Goal: Task Accomplishment & Management: Manage account settings

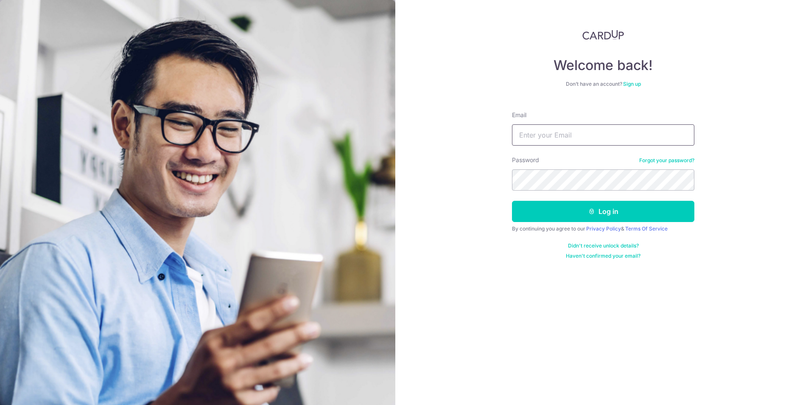
click at [556, 138] on input "Email" at bounding box center [603, 134] width 182 height 21
type input "[EMAIL_ADDRESS][DOMAIN_NAME]"
click at [512, 201] on button "Log in" at bounding box center [603, 211] width 182 height 21
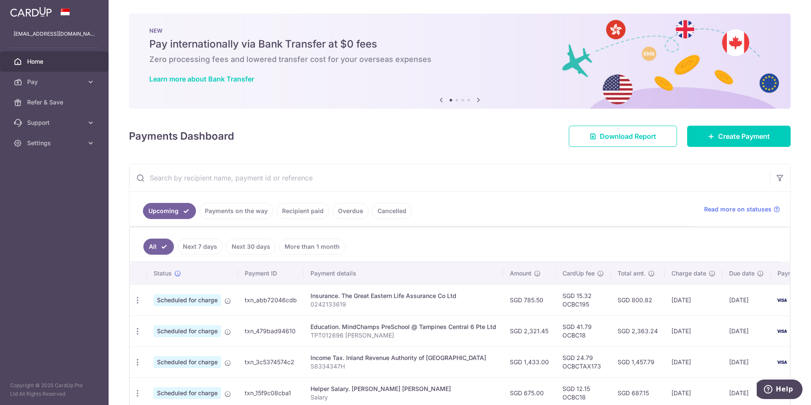
click at [297, 209] on link "Recipient paid" at bounding box center [303, 211] width 53 height 16
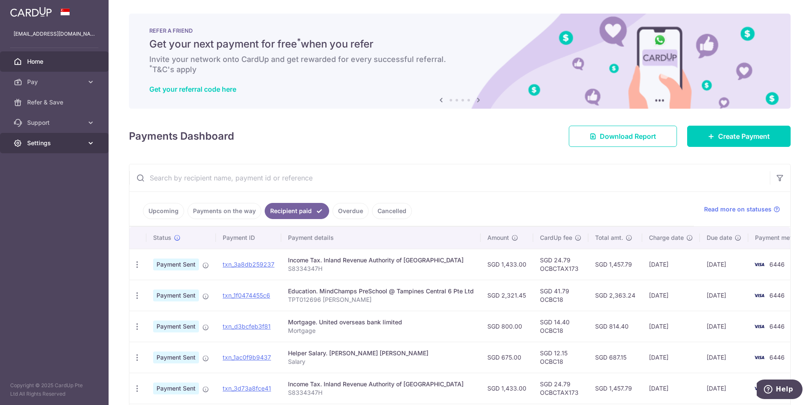
click at [86, 143] on link "Settings" at bounding box center [54, 143] width 109 height 20
click at [47, 180] on span "Logout" at bounding box center [55, 184] width 56 height 8
